Goal: Use online tool/utility

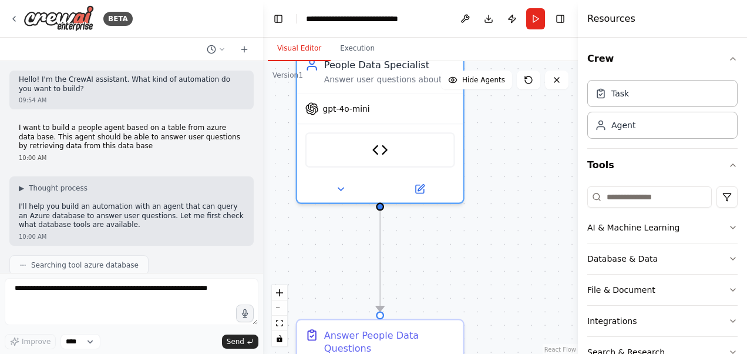
scroll to position [1084, 0]
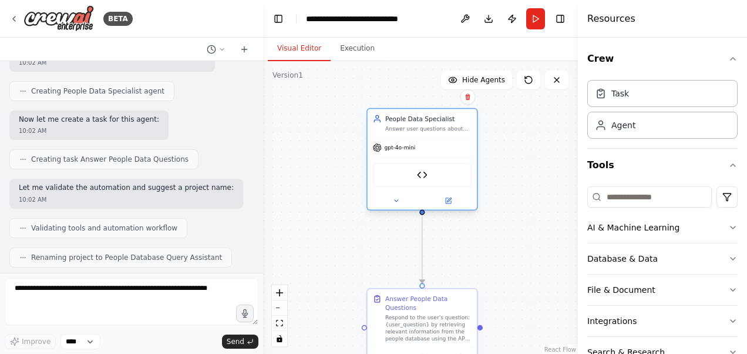
click at [419, 130] on div "Answer user questions about people by retrieving and analyzing data from the {c…" at bounding box center [428, 128] width 86 height 7
click at [426, 125] on div "Answer user questions about people by retrieving and analyzing data from the {c…" at bounding box center [428, 128] width 86 height 7
click at [446, 206] on div at bounding box center [422, 200] width 109 height 18
click at [448, 199] on icon at bounding box center [449, 199] width 4 height 4
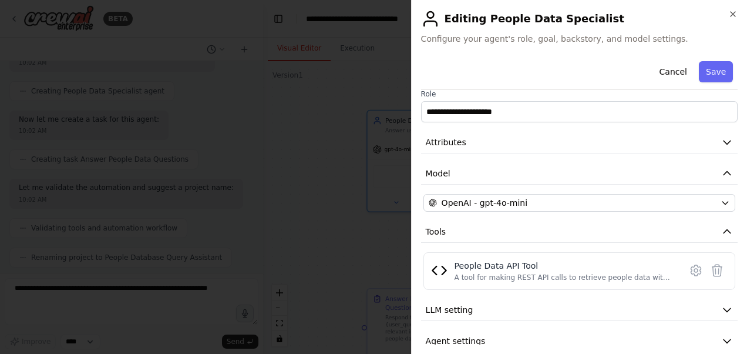
scroll to position [25, 0]
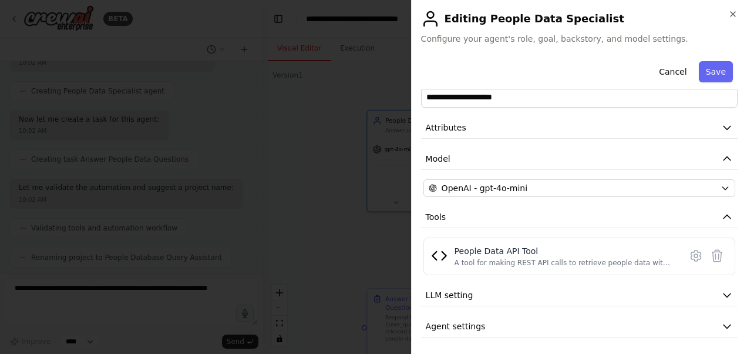
click at [350, 193] on div at bounding box center [373, 177] width 747 height 354
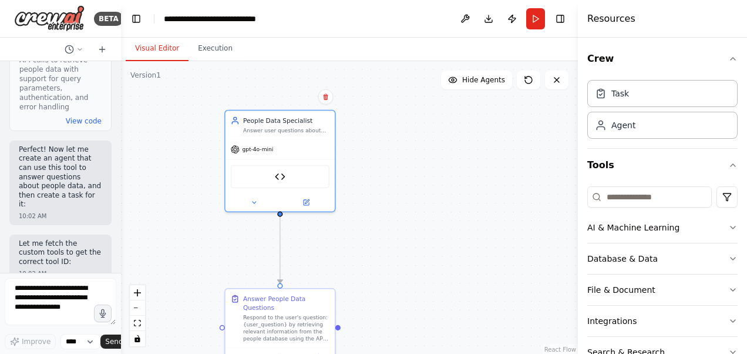
scroll to position [1950, 0]
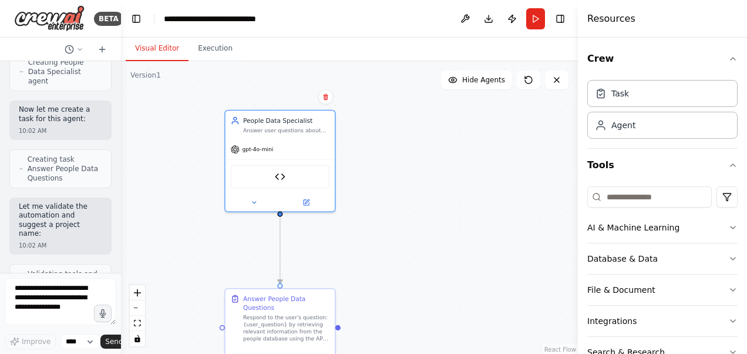
drag, startPoint x: 262, startPoint y: 126, endPoint x: 111, endPoint y: 127, distance: 151.0
click at [111, 127] on div "BETA Hello! I'm the CrewAI assistant. What kind of automation do you want to bu…" at bounding box center [60, 177] width 121 height 354
click at [281, 142] on div "gpt-4o-mini" at bounding box center [280, 147] width 109 height 19
click at [280, 176] on img at bounding box center [280, 174] width 11 height 11
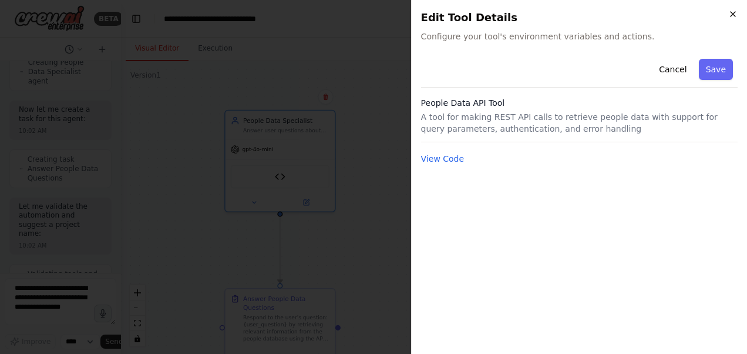
click at [733, 11] on icon "button" at bounding box center [732, 13] width 9 height 9
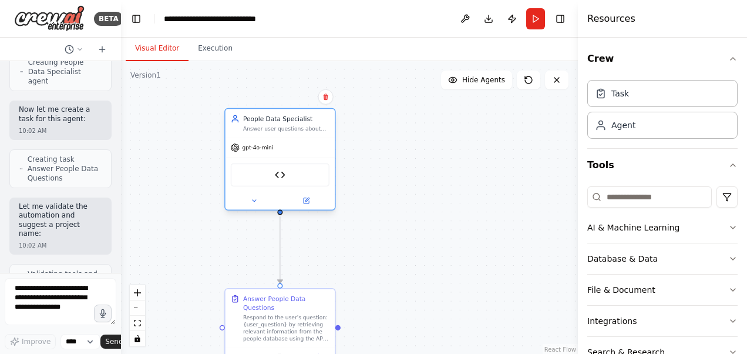
click at [283, 148] on div "gpt-4o-mini" at bounding box center [280, 147] width 109 height 19
click at [280, 128] on div "Answer user questions about people by retrieving and analyzing data from the {c…" at bounding box center [286, 128] width 86 height 7
click at [308, 205] on button at bounding box center [306, 200] width 51 height 11
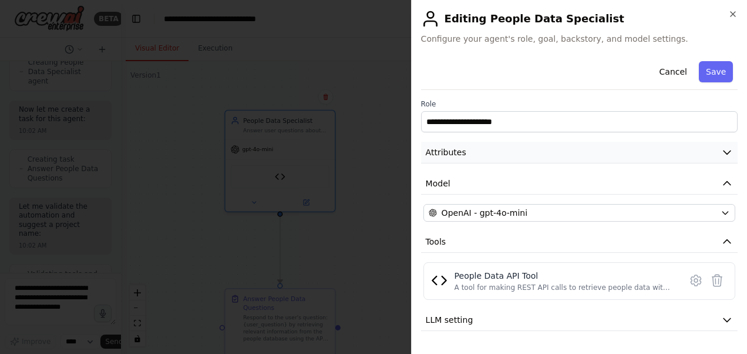
scroll to position [25, 0]
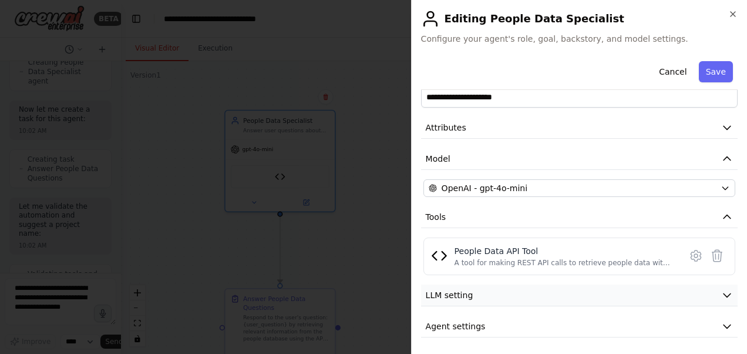
click at [516, 293] on button "LLM setting" at bounding box center [579, 295] width 317 height 22
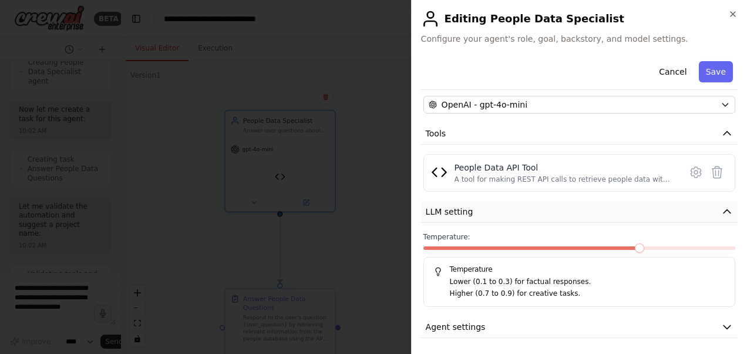
scroll to position [109, 0]
click at [572, 317] on button "Agent settings" at bounding box center [579, 326] width 317 height 22
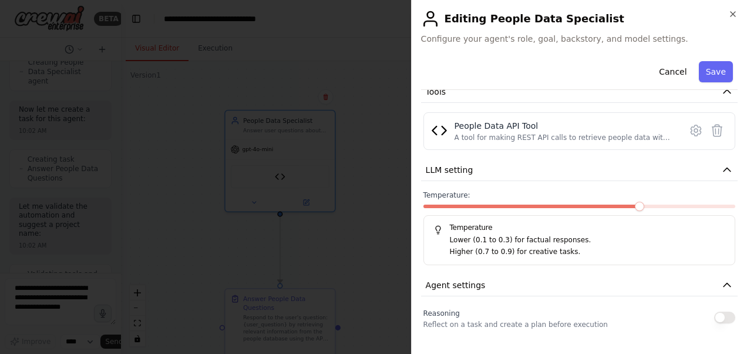
scroll to position [0, 0]
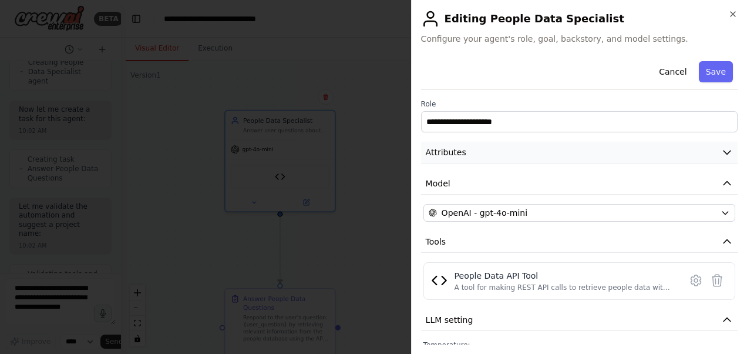
click at [721, 155] on icon "button" at bounding box center [727, 152] width 12 height 12
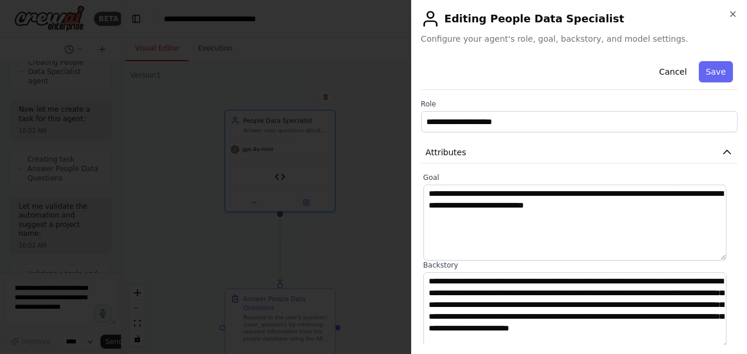
scroll to position [176, 0]
